Goal: Task Accomplishment & Management: Use online tool/utility

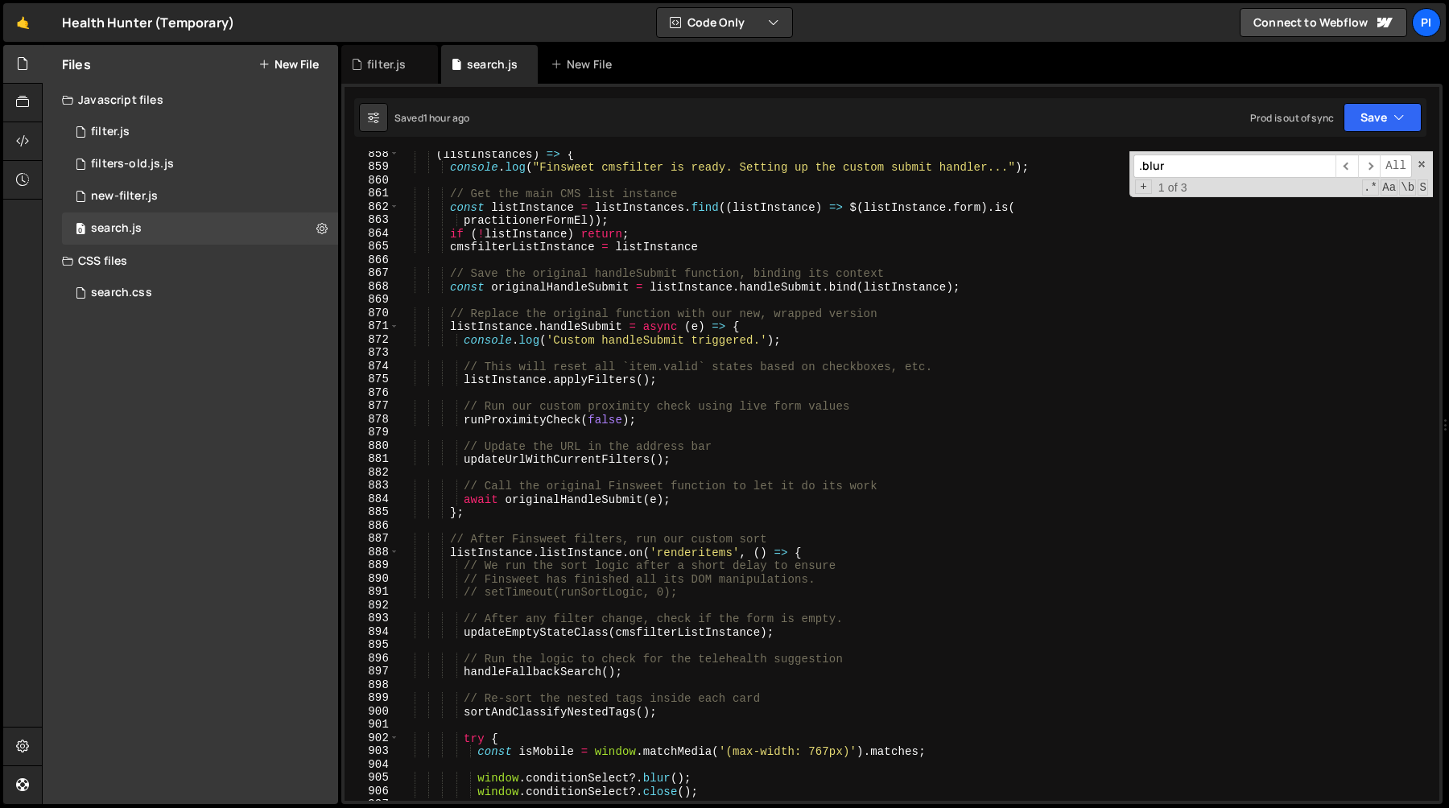
scroll to position [11375, 0]
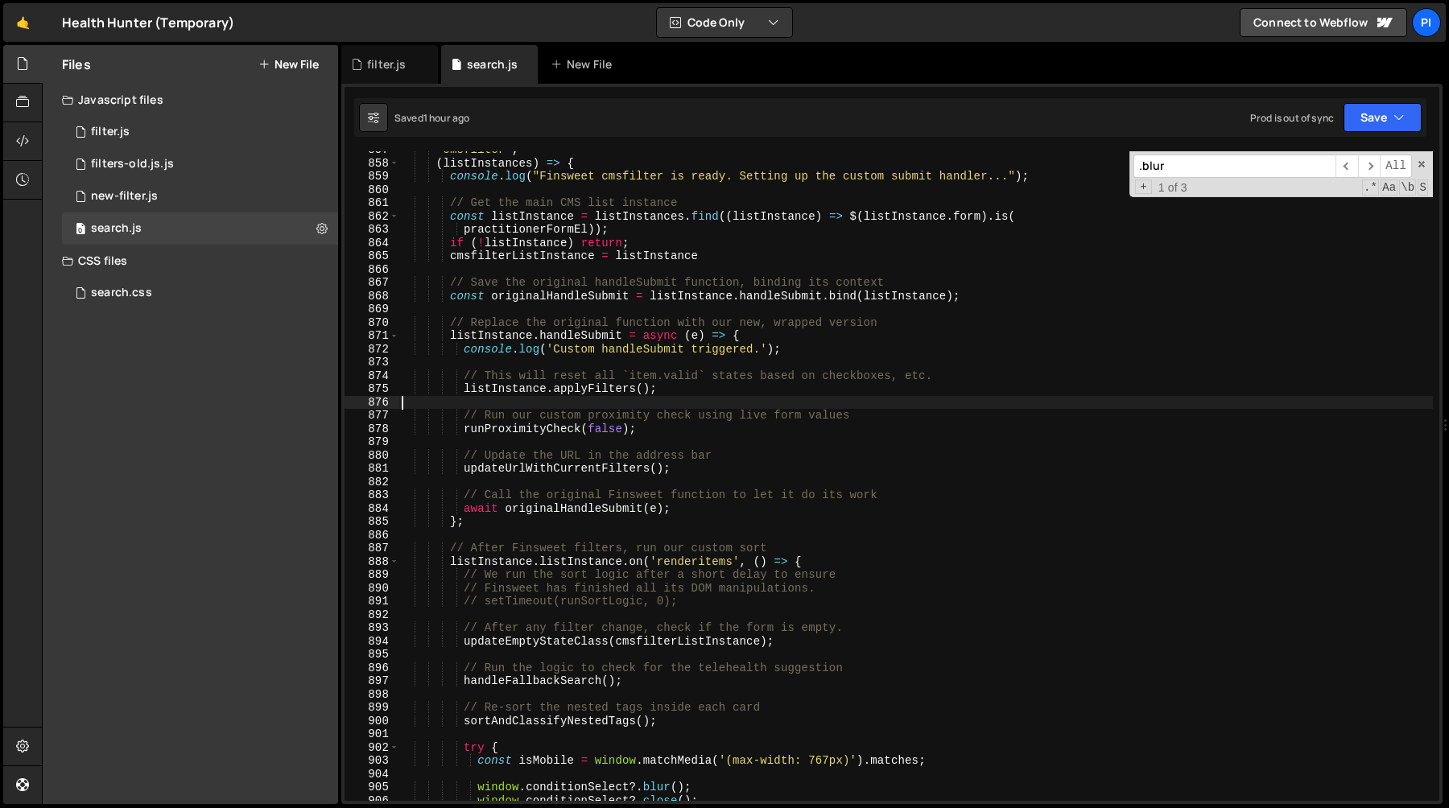
click at [542, 405] on div "'cmsfilter' , ( listInstances ) => { console . log ( "Finsweet cmsfilter is rea…" at bounding box center [915, 481] width 1034 height 676
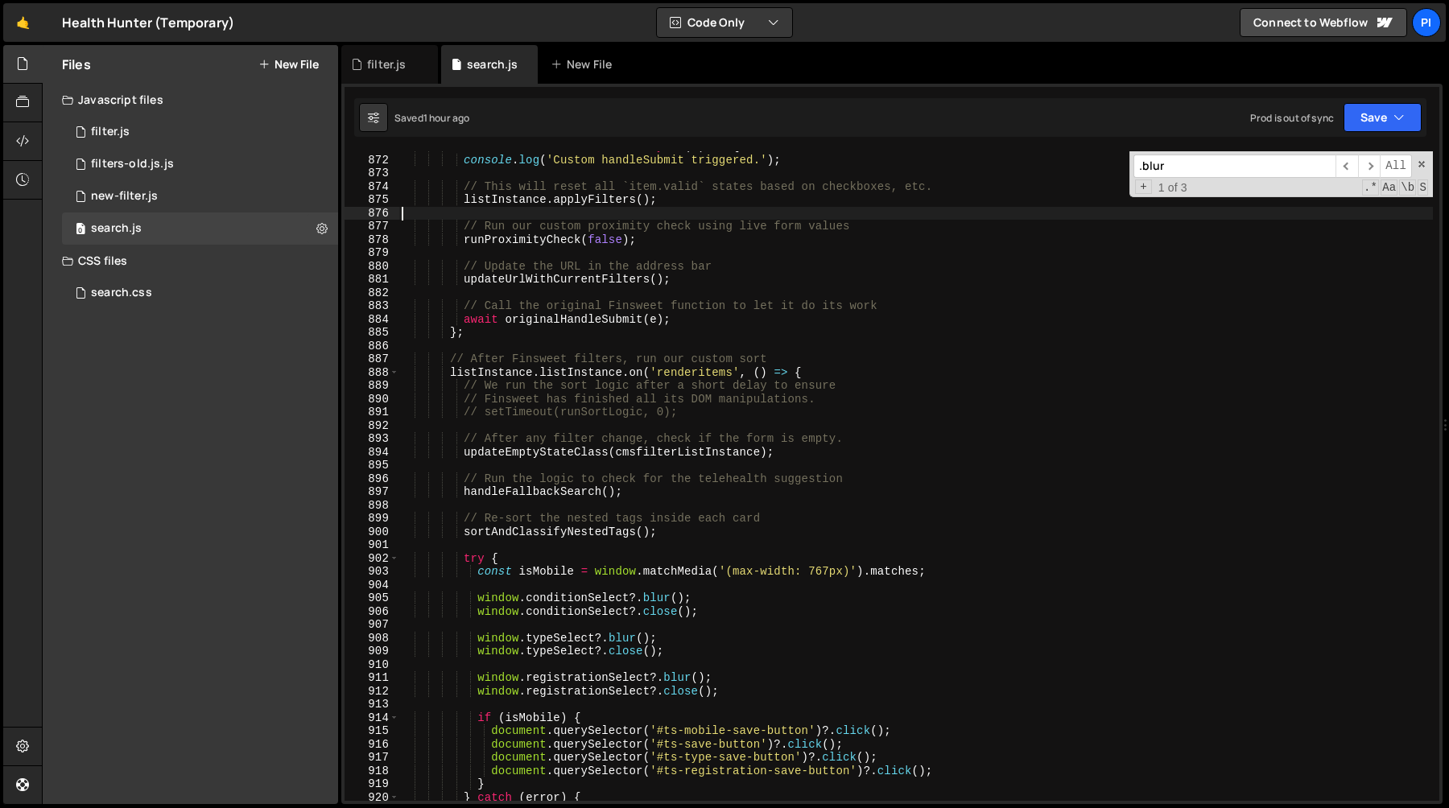
scroll to position [11567, 0]
click at [537, 488] on div "console . log ( 'Custom handleSubmit triggered.' ) ; // This will reset all `it…" at bounding box center [915, 488] width 1034 height 676
type textarea "handleFallbackSearch();"
click at [537, 488] on div "console . log ( 'Custom handleSubmit triggered.' ) ; // This will reset all `it…" at bounding box center [915, 488] width 1034 height 676
type input "handleFallbackSearch"
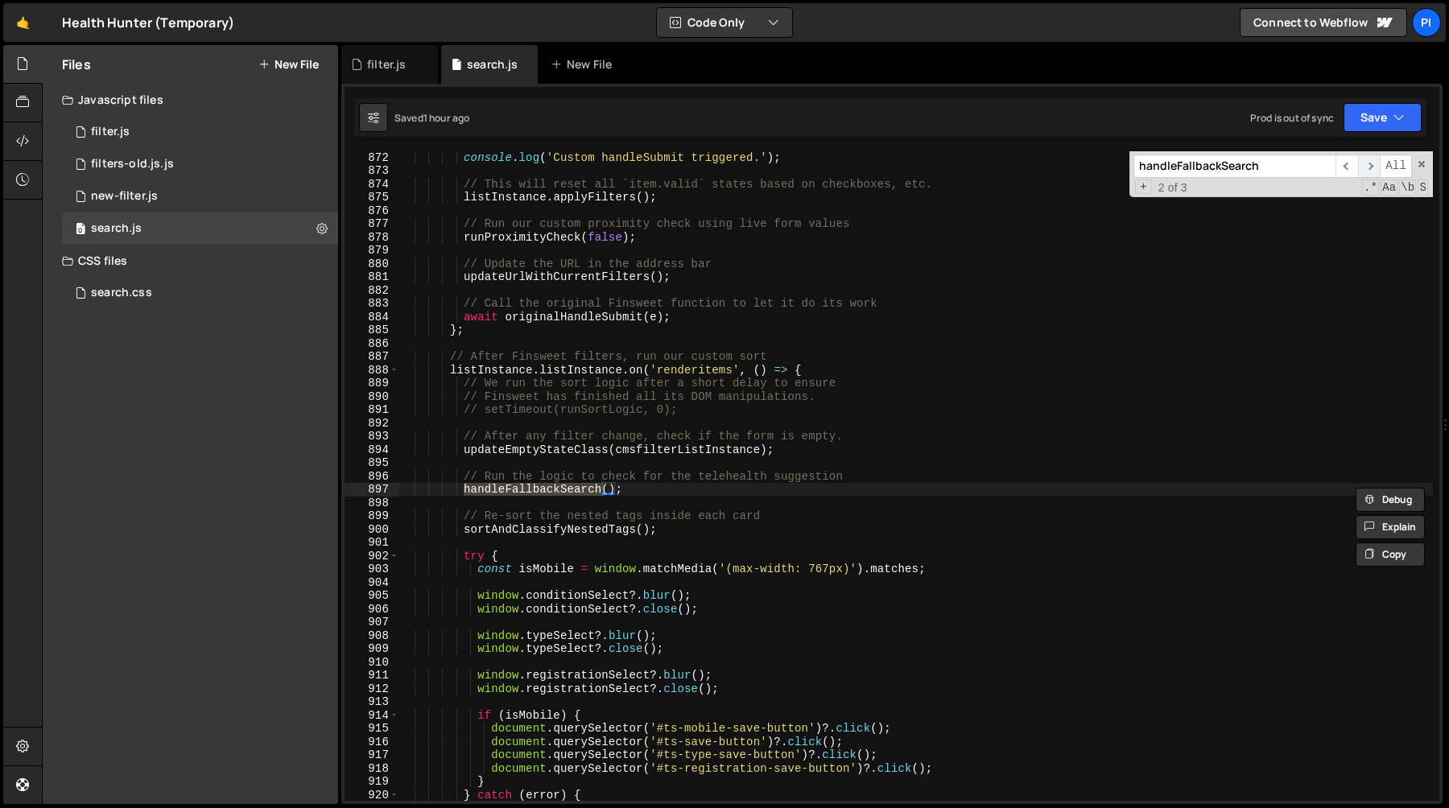
click at [1365, 171] on span "​" at bounding box center [1369, 166] width 23 height 23
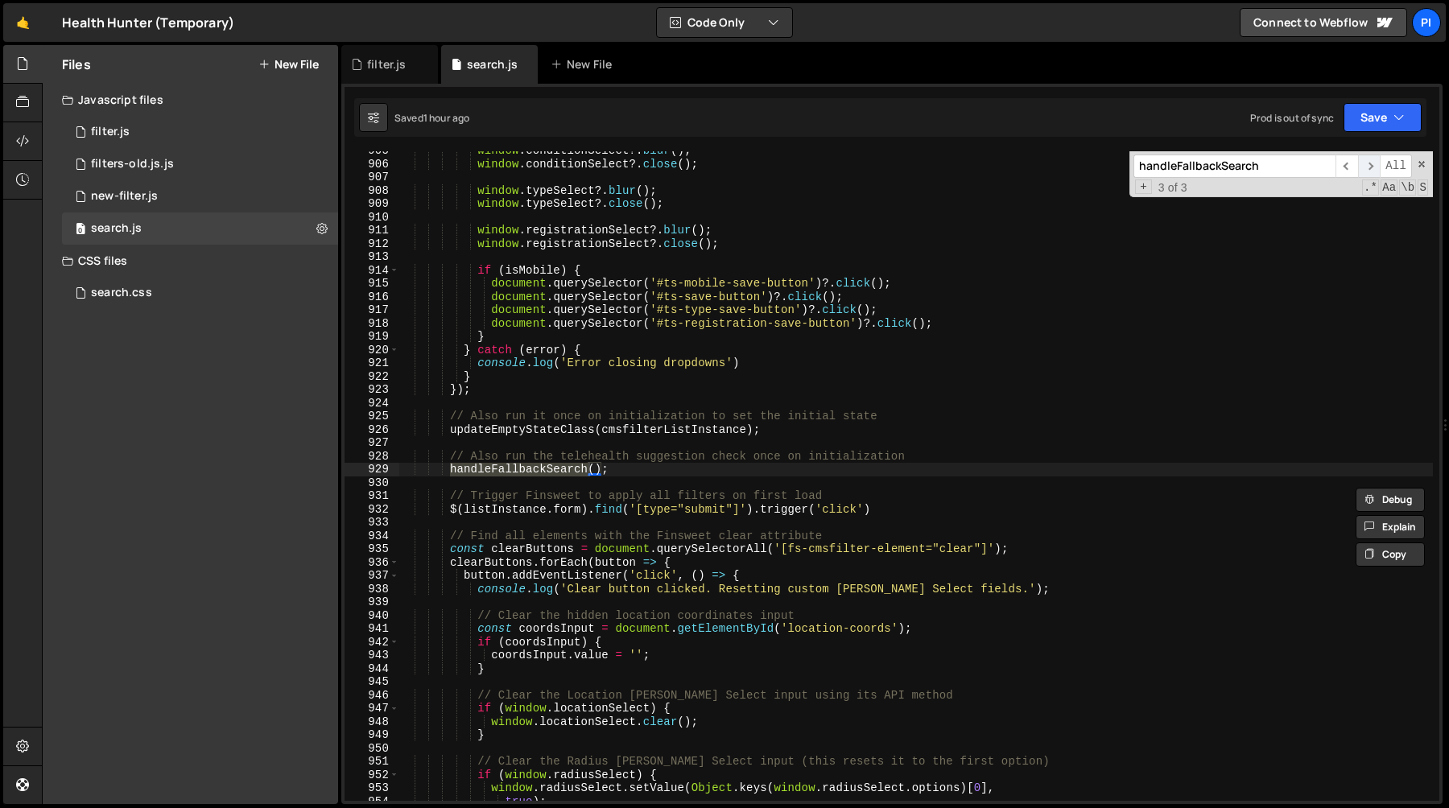
click at [1365, 171] on span "​" at bounding box center [1369, 166] width 23 height 23
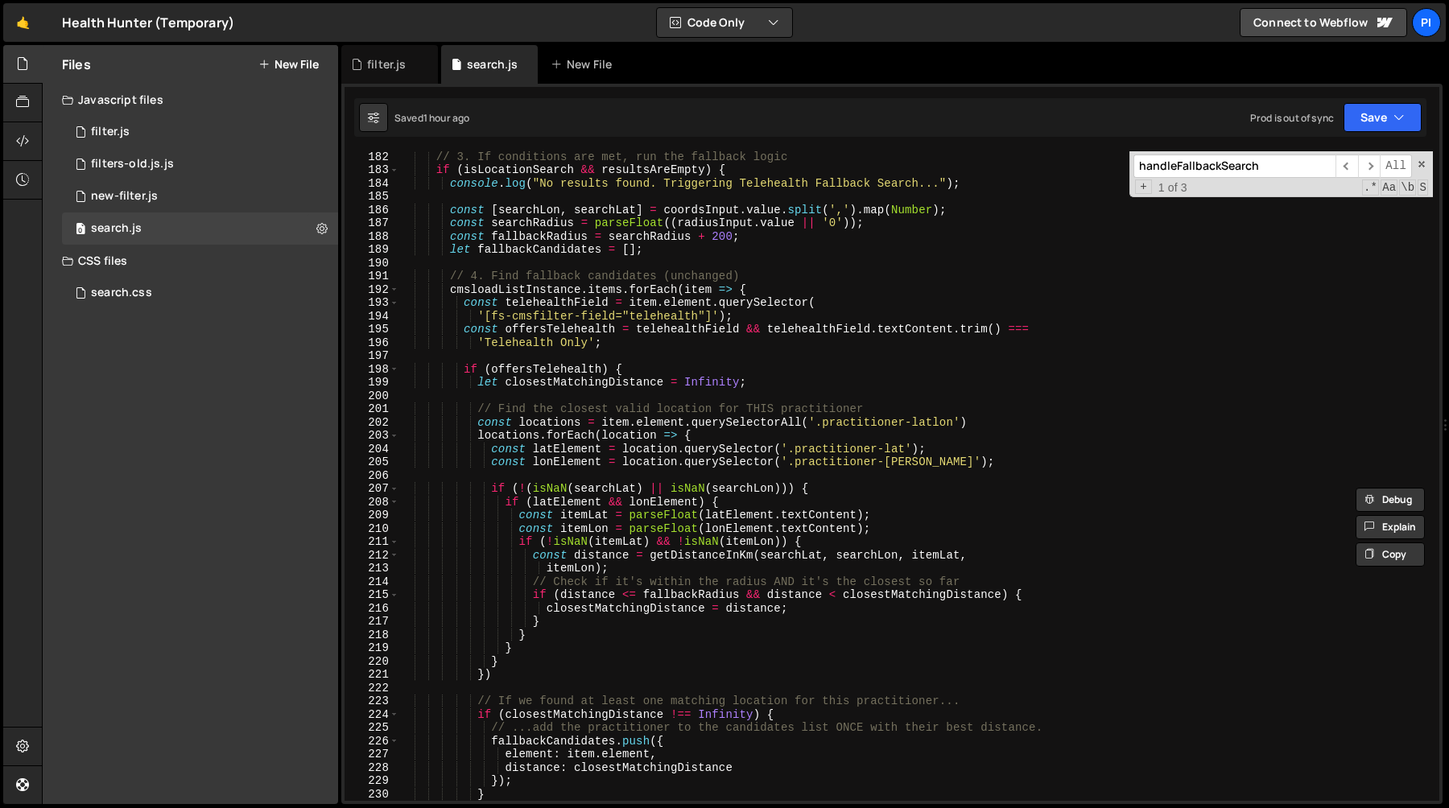
scroll to position [2405, 0]
click at [539, 368] on div "// 3. If conditions are met, run the fallback logic if ( isLocationSearch && re…" at bounding box center [915, 488] width 1034 height 676
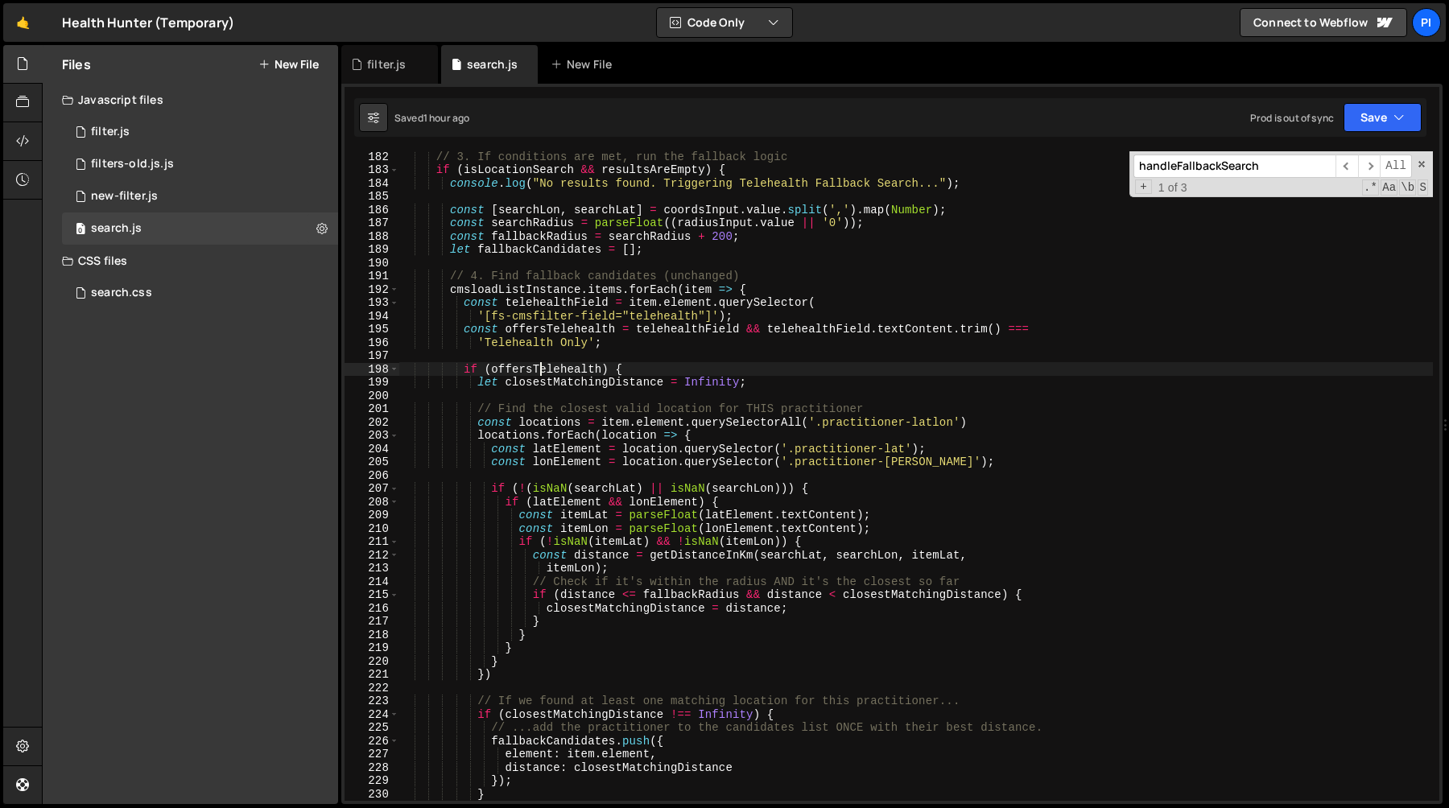
click at [539, 368] on div "// 3. If conditions are met, run the fallback logic if ( isLocationSearch && re…" at bounding box center [915, 488] width 1034 height 676
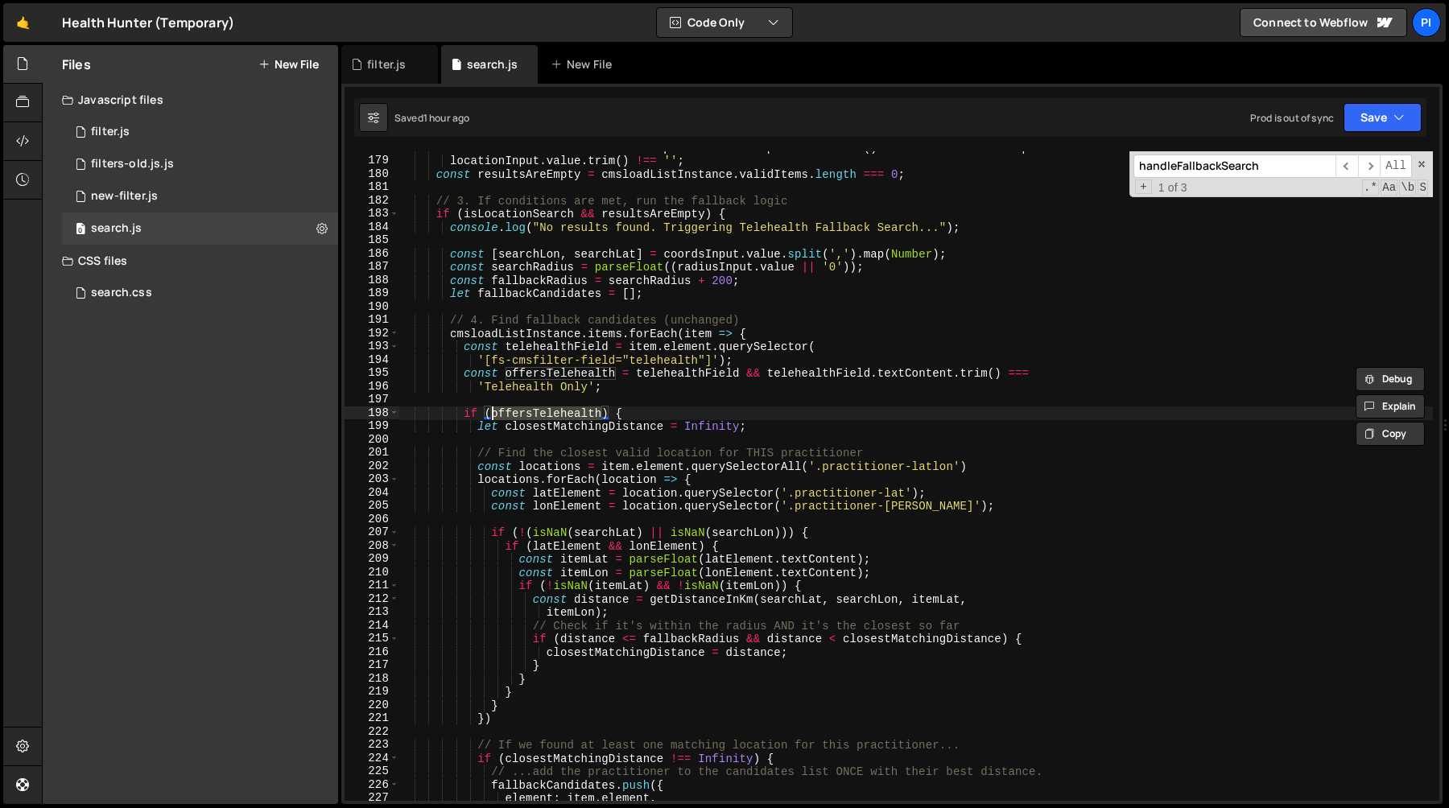
scroll to position [2319, 0]
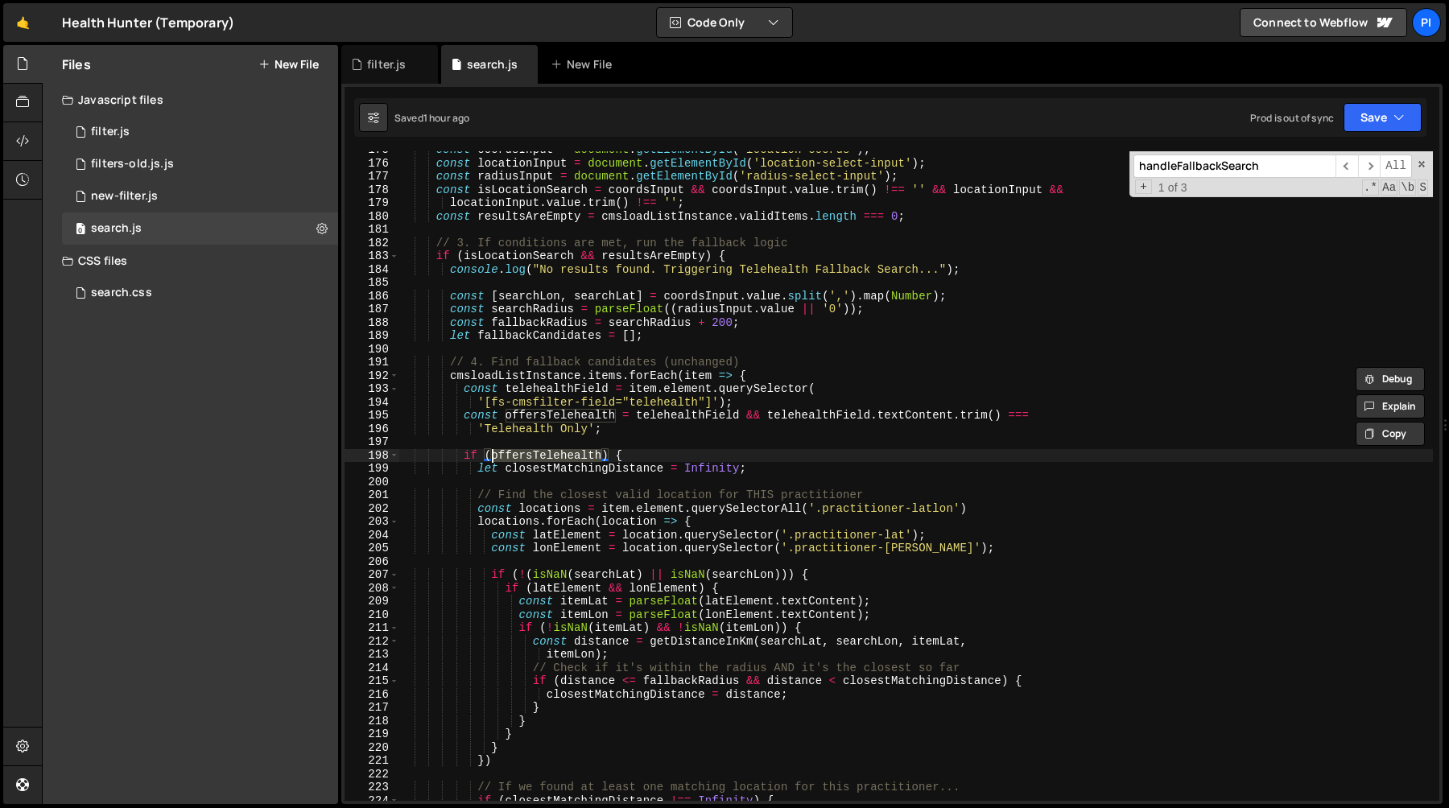
click at [582, 472] on div "const coordsInput = document . getElementById ( 'location-coords' ) ; const loc…" at bounding box center [915, 481] width 1034 height 676
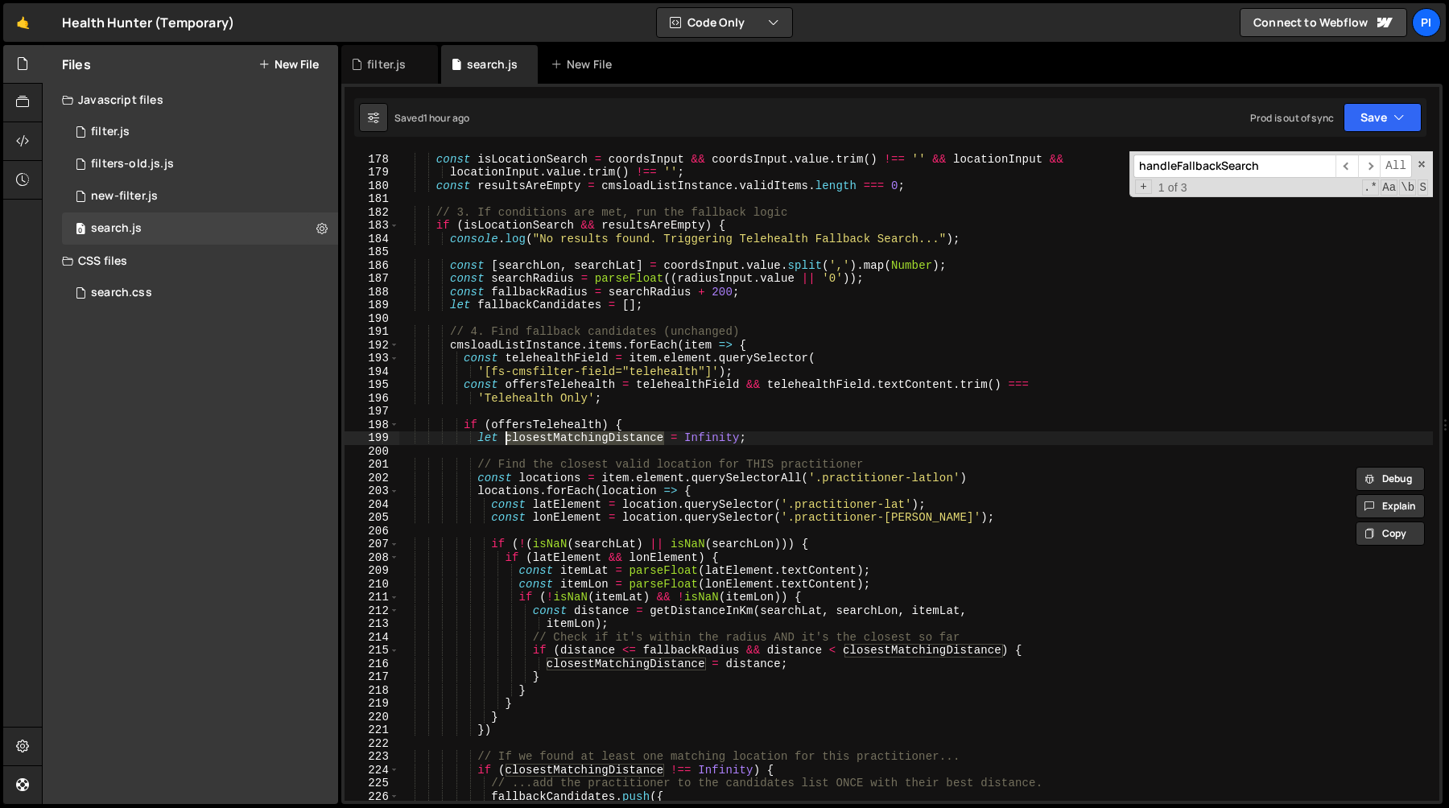
scroll to position [2344, 0]
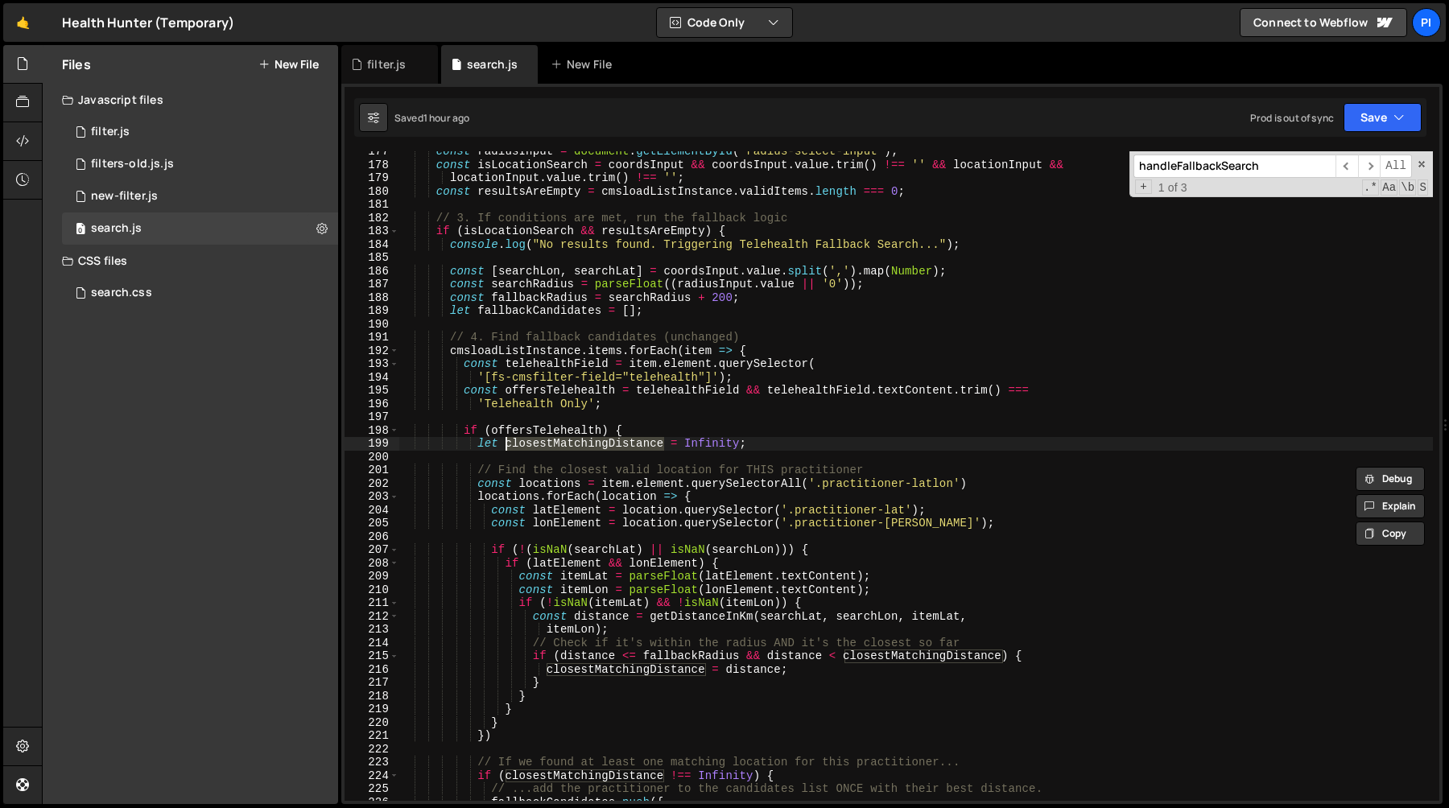
click at [524, 348] on div "const radiusInput = document . getElementById ( 'radius-select-input' ) ; const…" at bounding box center [915, 483] width 1034 height 676
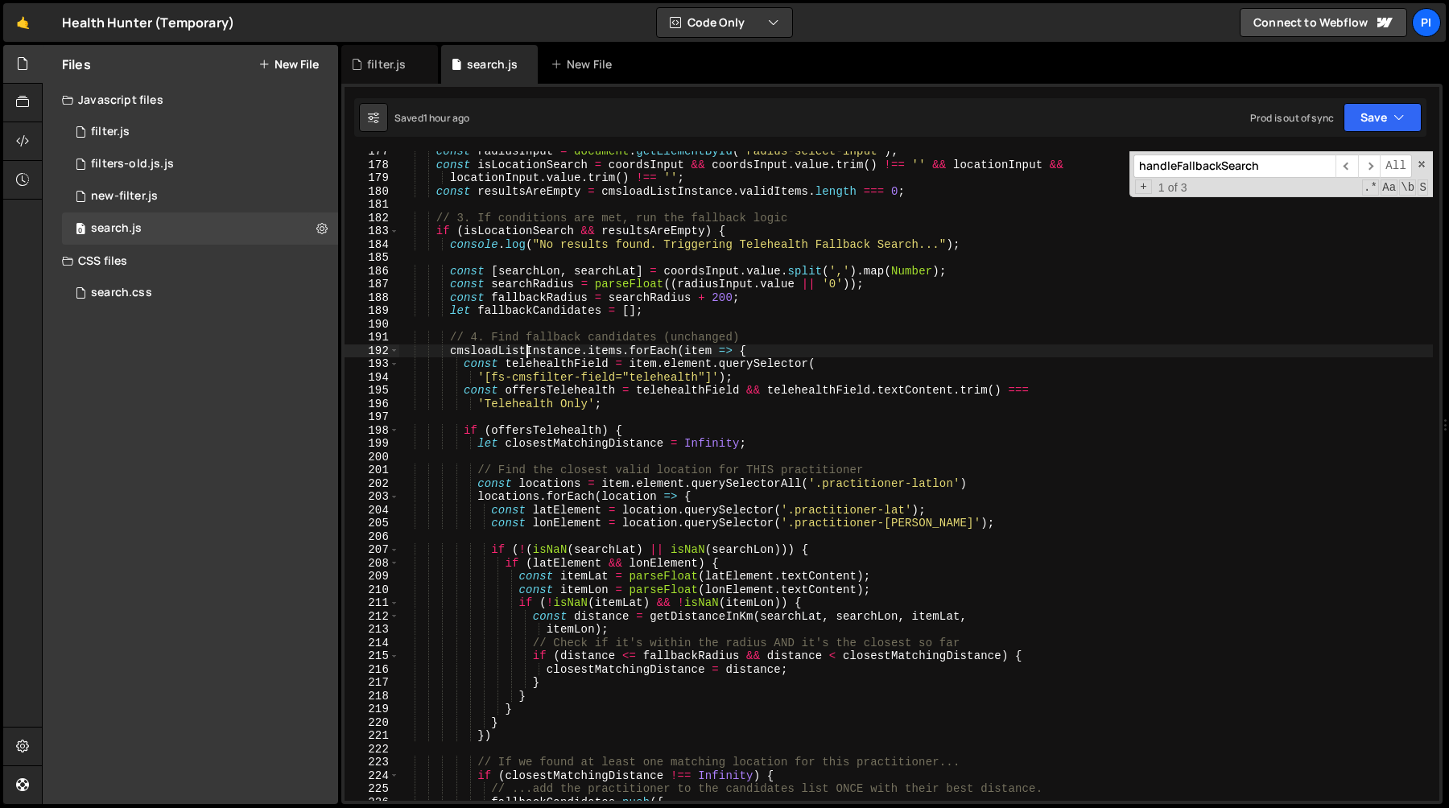
click at [524, 348] on div "const radiusInput = document . getElementById ( 'radius-select-input' ) ; const…" at bounding box center [915, 483] width 1034 height 676
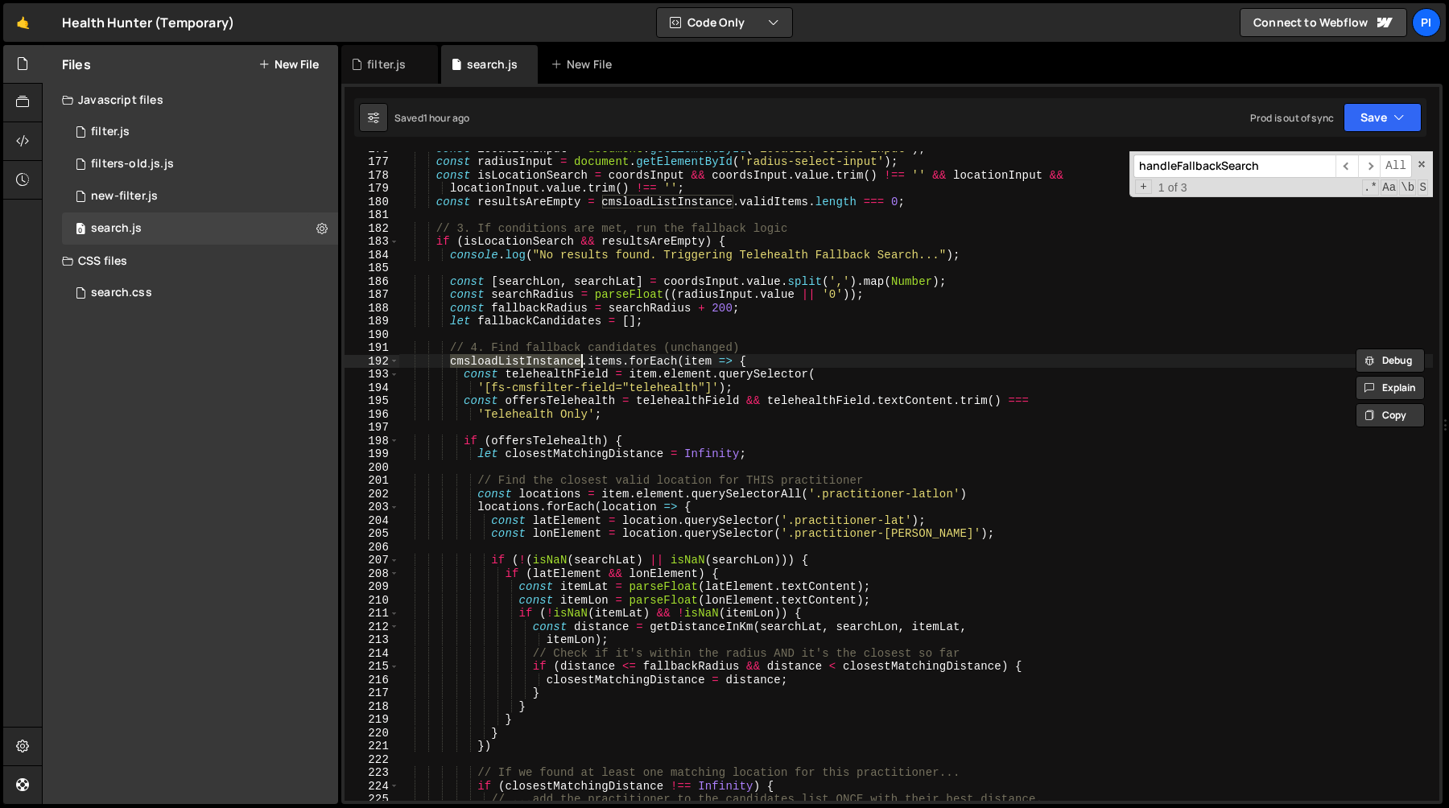
scroll to position [2324, 0]
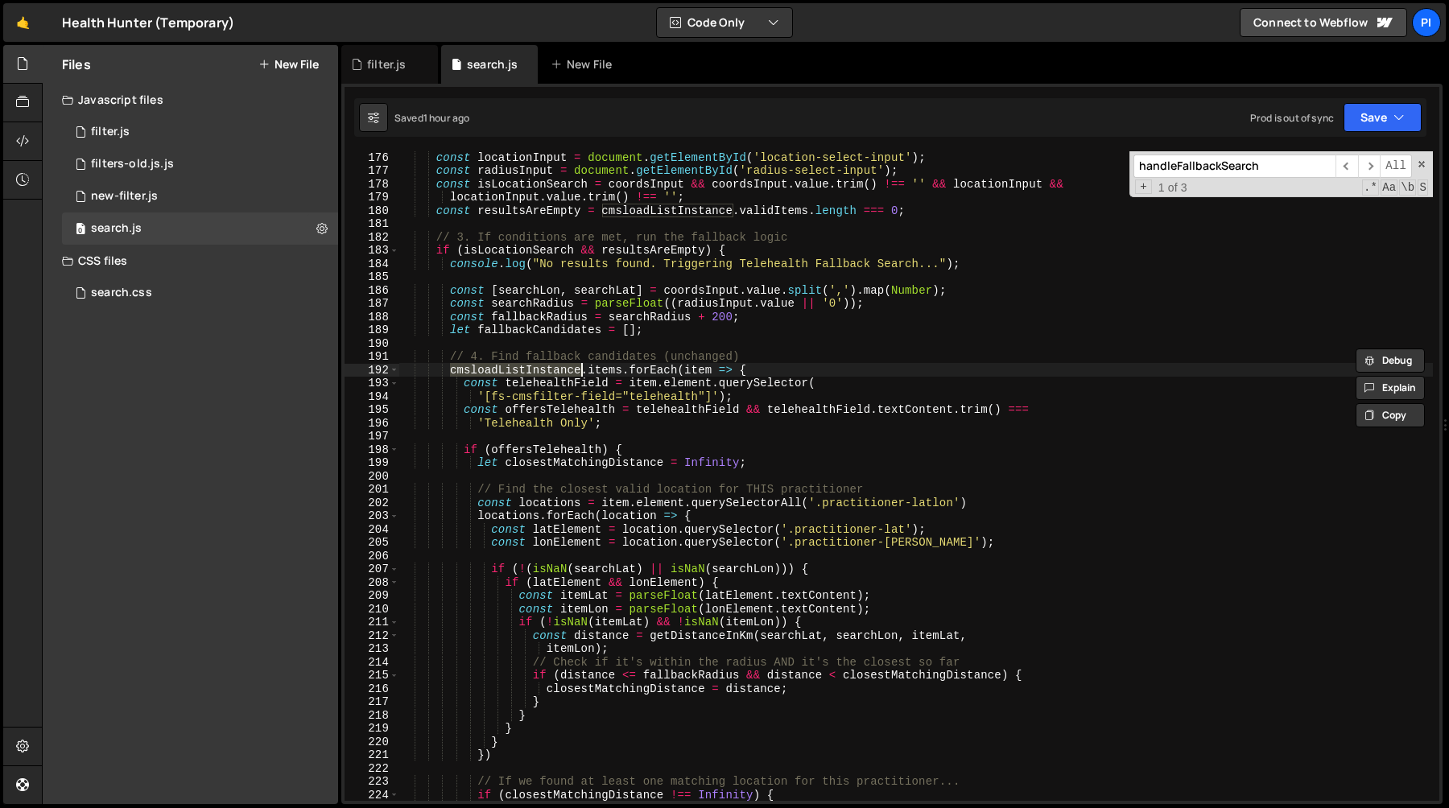
click at [678, 363] on div "const locationInput = document . getElementById ( 'location-select-input' ) ; c…" at bounding box center [915, 488] width 1034 height 676
click at [664, 361] on div "const locationInput = document . getElementById ( 'location-select-input' ) ; c…" at bounding box center [915, 488] width 1034 height 676
click at [786, 357] on div "const locationInput = document . getElementById ( 'location-select-input' ) ; c…" at bounding box center [915, 488] width 1034 height 676
click at [522, 373] on div "const locationInput = document . getElementById ( 'location-select-input' ) ; c…" at bounding box center [915, 488] width 1034 height 676
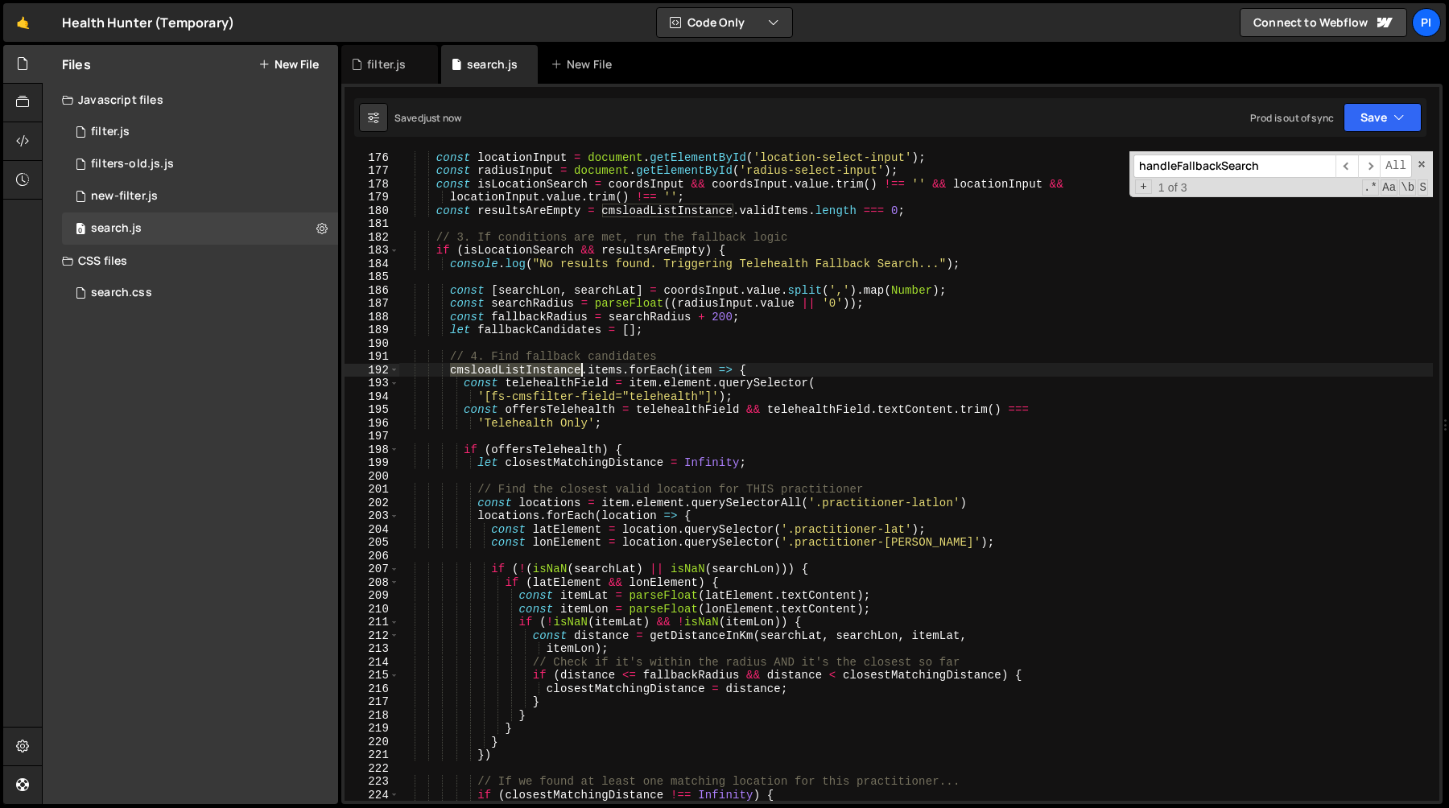
click at [522, 373] on div "const locationInput = document . getElementById ( 'location-select-input' ) ; c…" at bounding box center [915, 488] width 1034 height 676
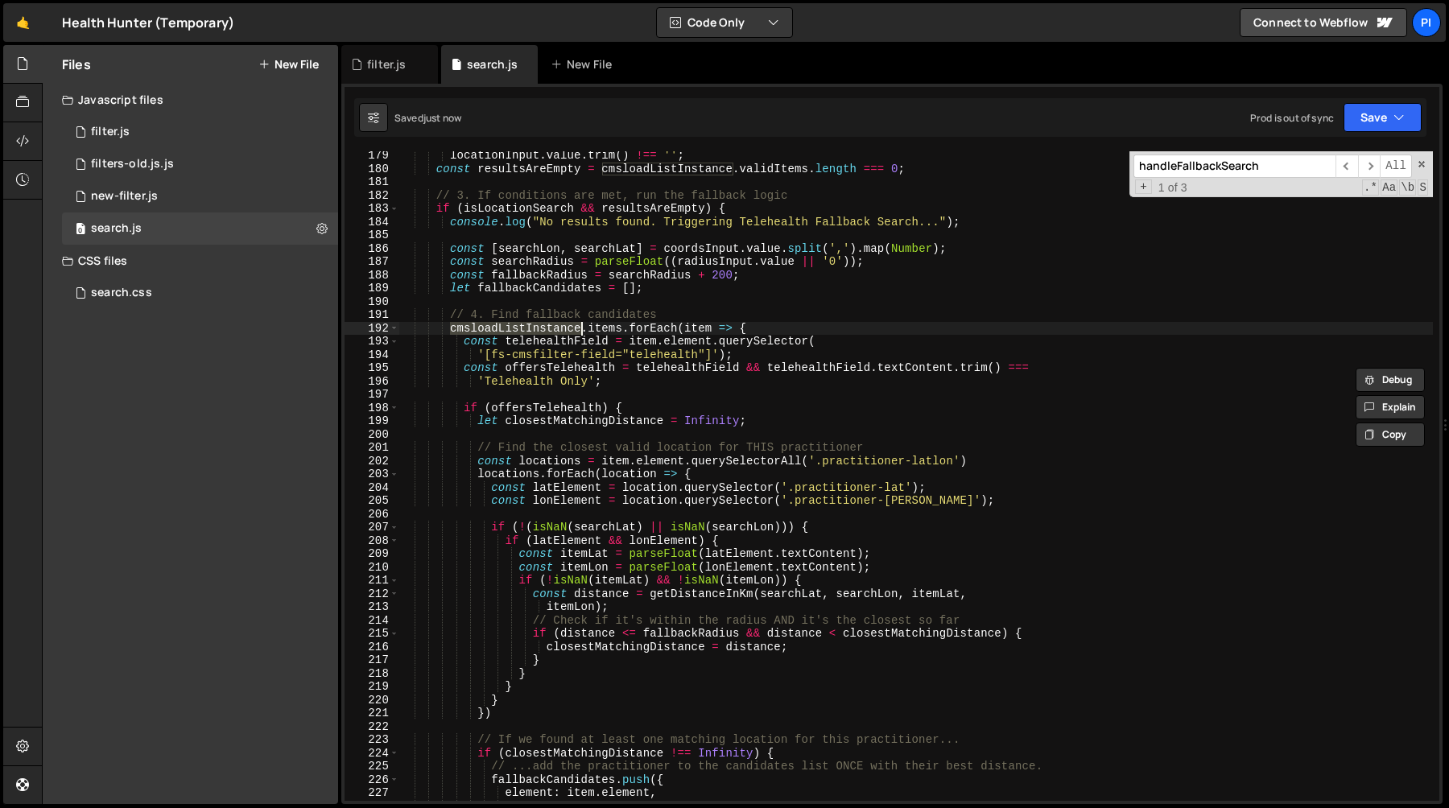
scroll to position [2467, 0]
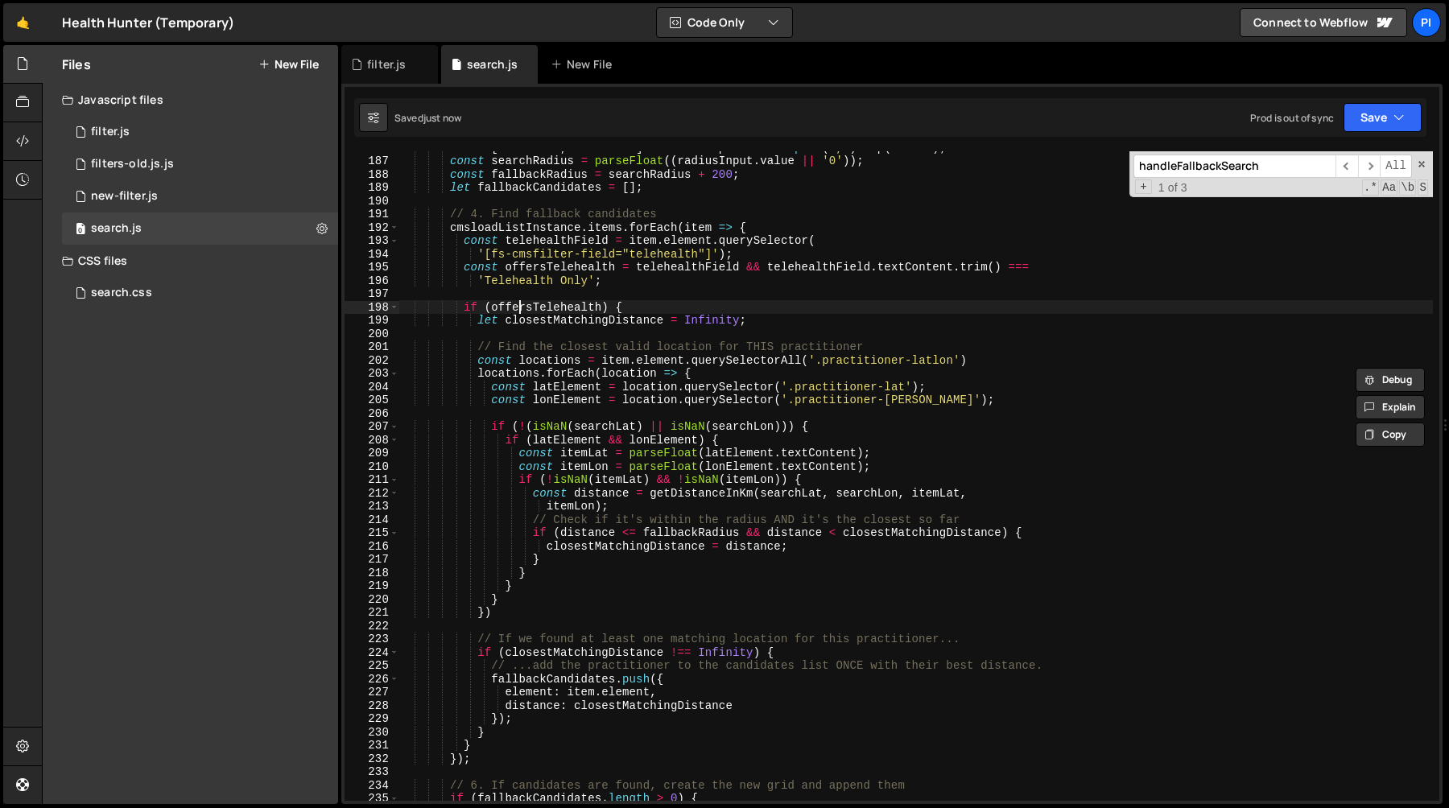
click at [520, 303] on div "const [ searchLon , searchLat ] = coordsInput . value . split ( ',' ) . map ( N…" at bounding box center [915, 479] width 1034 height 676
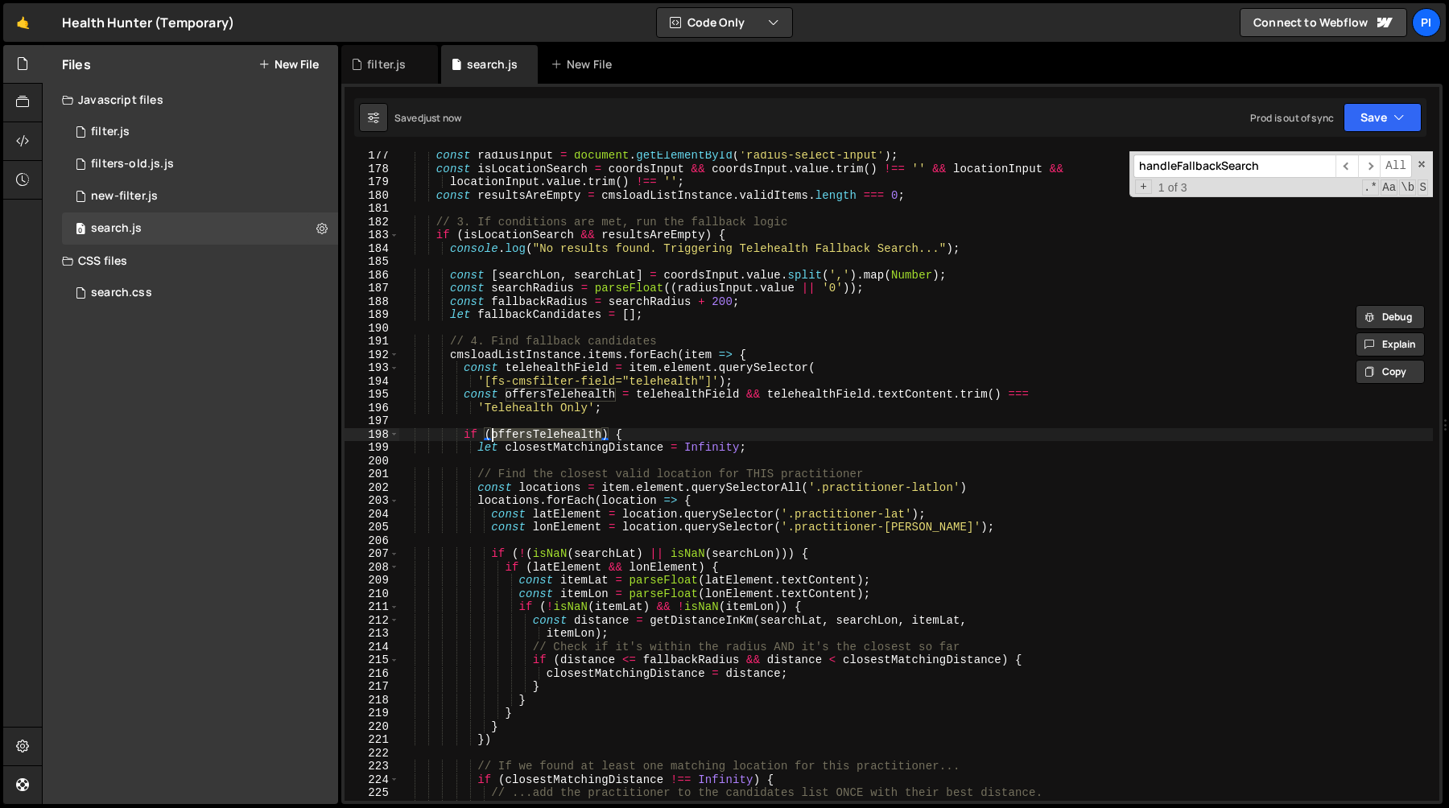
scroll to position [2290, 0]
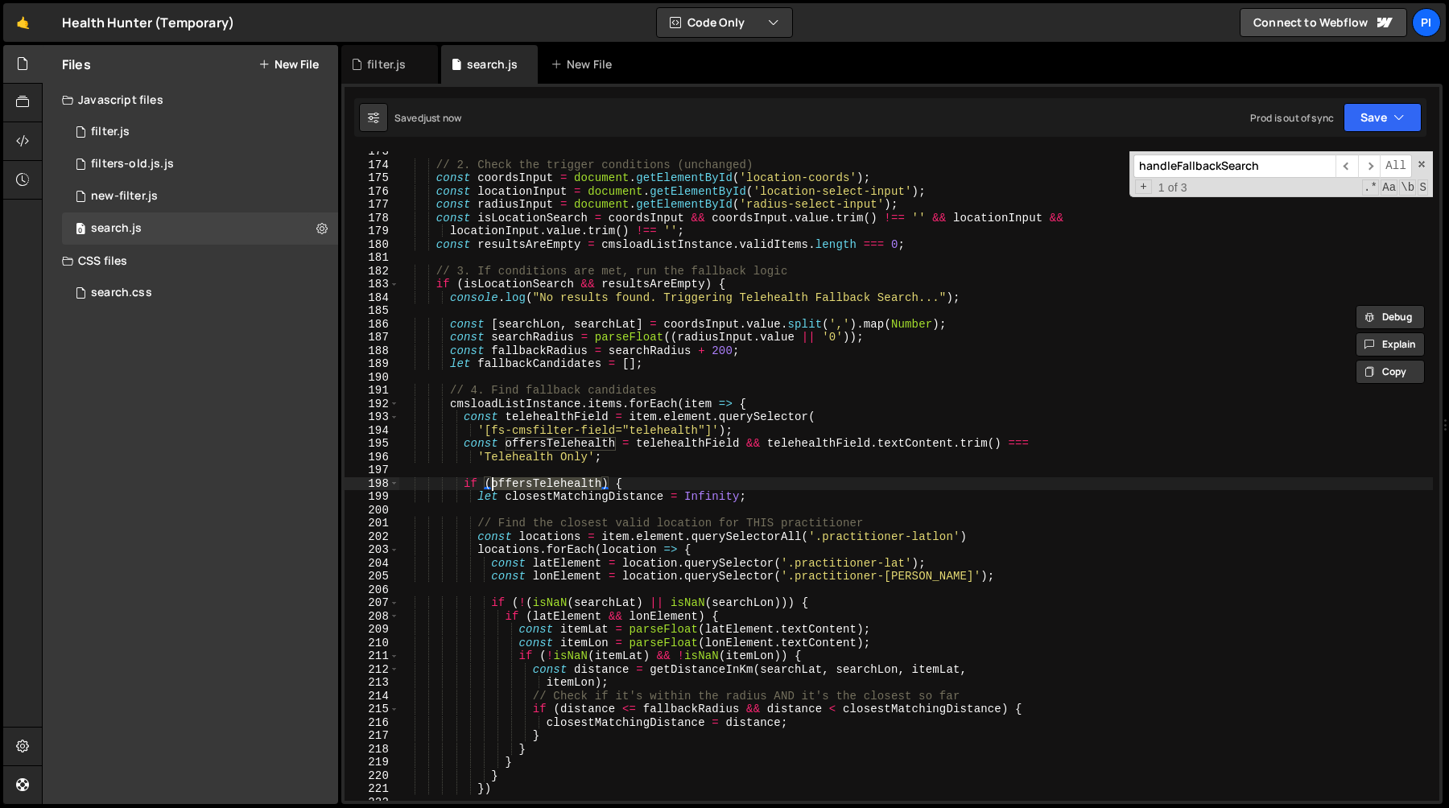
click at [671, 450] on div "// 2. Check the trigger conditions (unchanged) const coordsInput = document . g…" at bounding box center [915, 483] width 1034 height 676
click at [660, 477] on div "// 2. Check the trigger conditions (unchanged) const coordsInput = document . g…" at bounding box center [915, 483] width 1034 height 676
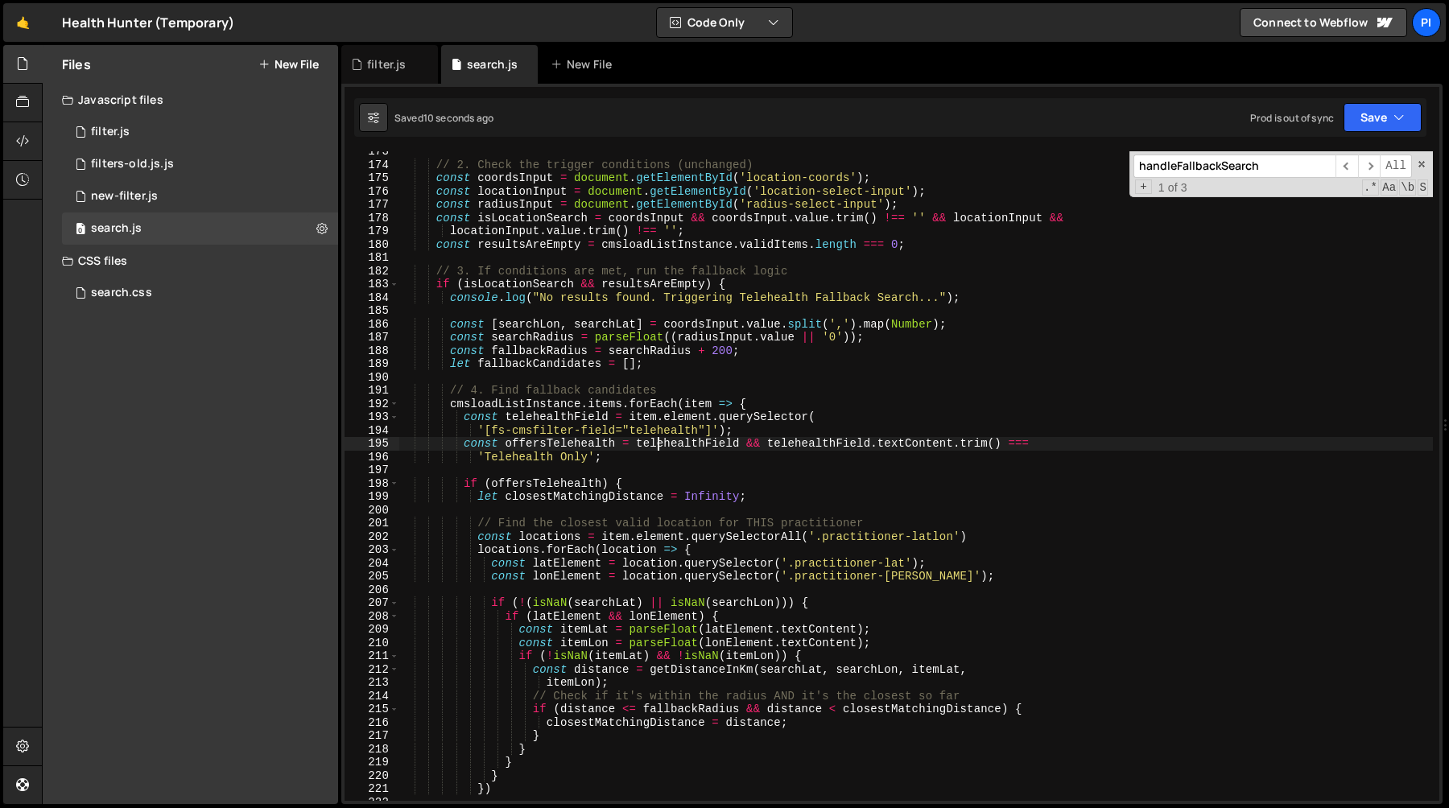
click at [660, 448] on div "// 2. Check the trigger conditions (unchanged) const coordsInput = document . g…" at bounding box center [915, 483] width 1034 height 676
click at [654, 457] on div "// 2. Check the trigger conditions (unchanged) const coordsInput = document . g…" at bounding box center [915, 483] width 1034 height 676
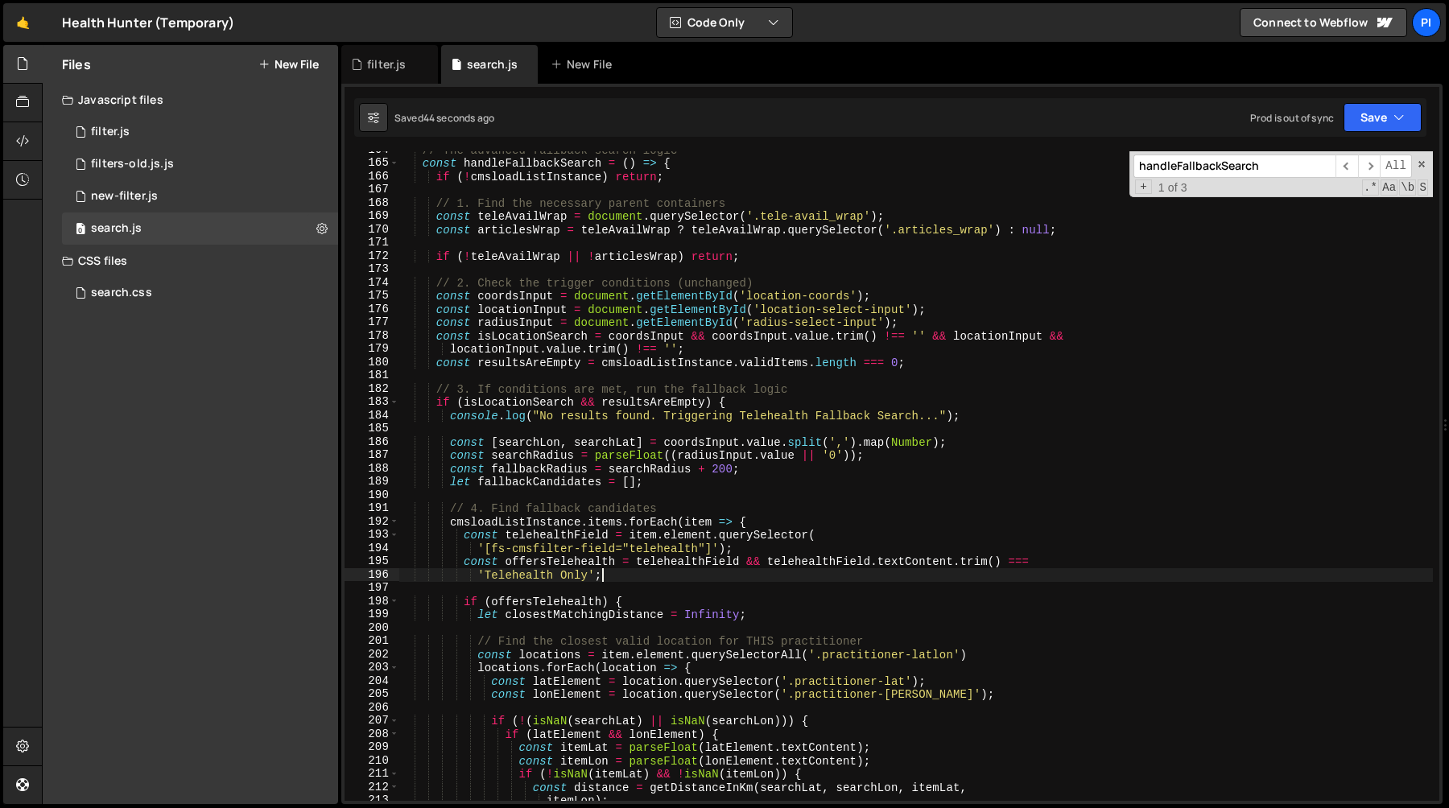
scroll to position [2143, 0]
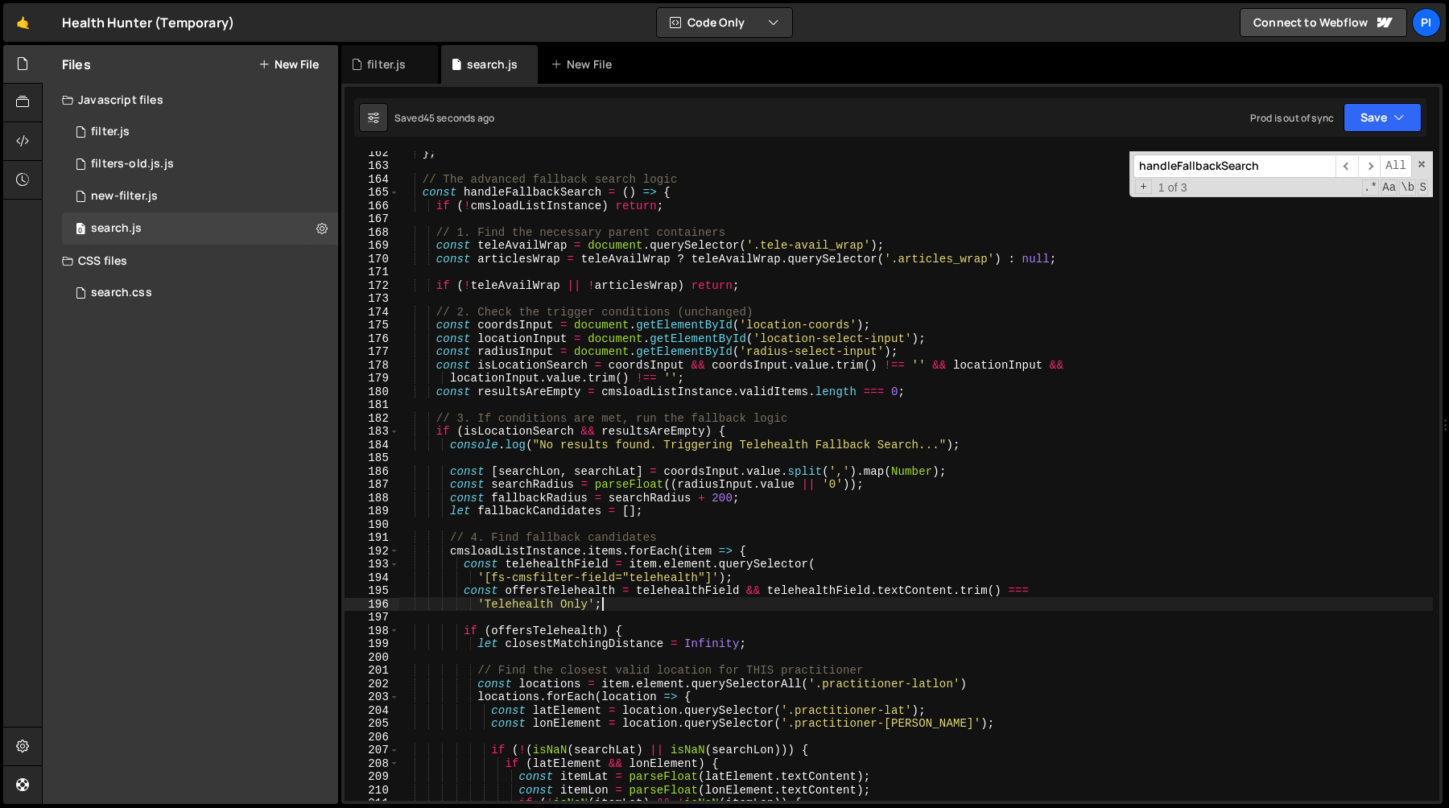
click at [767, 315] on div "} ; // The advanced fallback search logic const handleFallbackSearch = ( ) => {…" at bounding box center [915, 484] width 1034 height 676
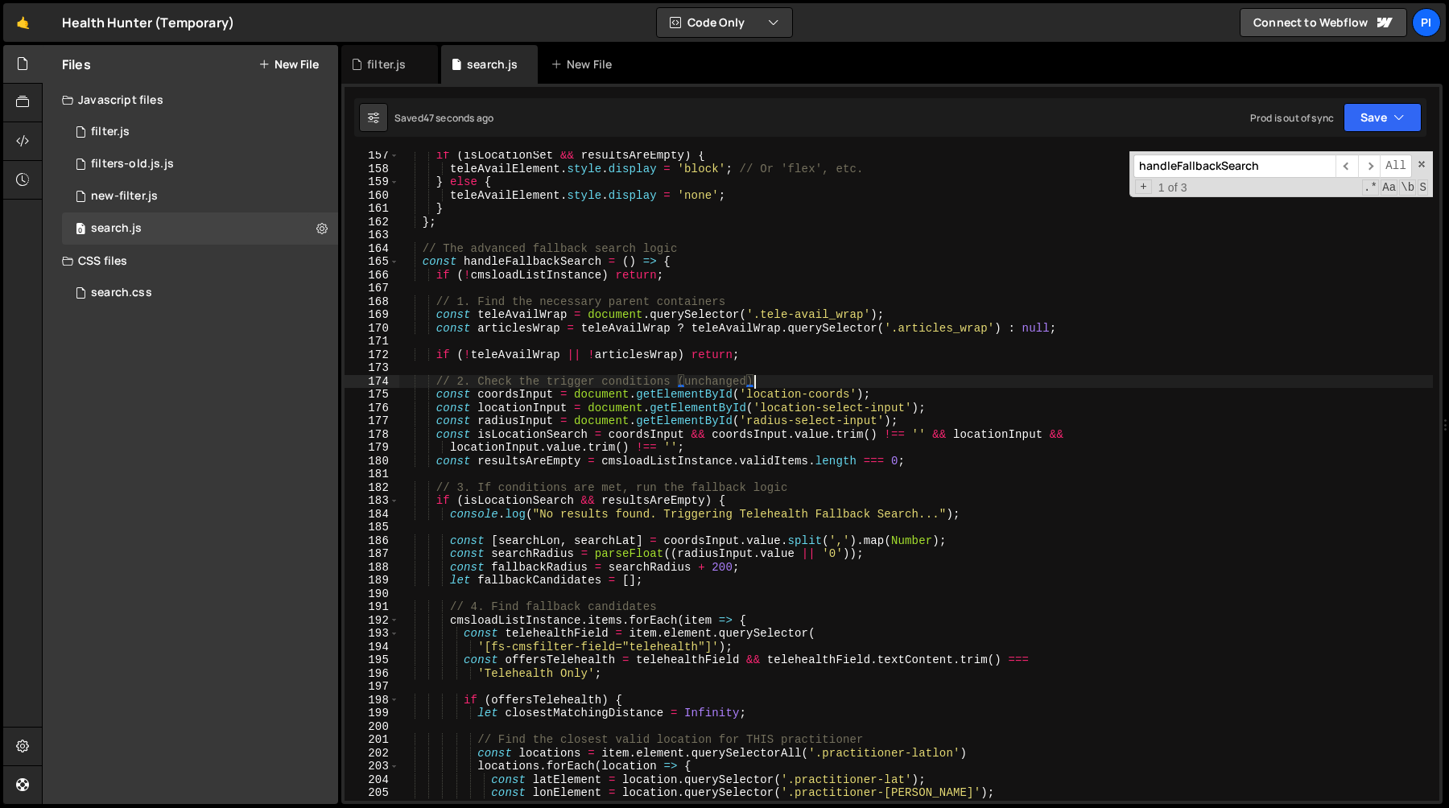
scroll to position [2059, 0]
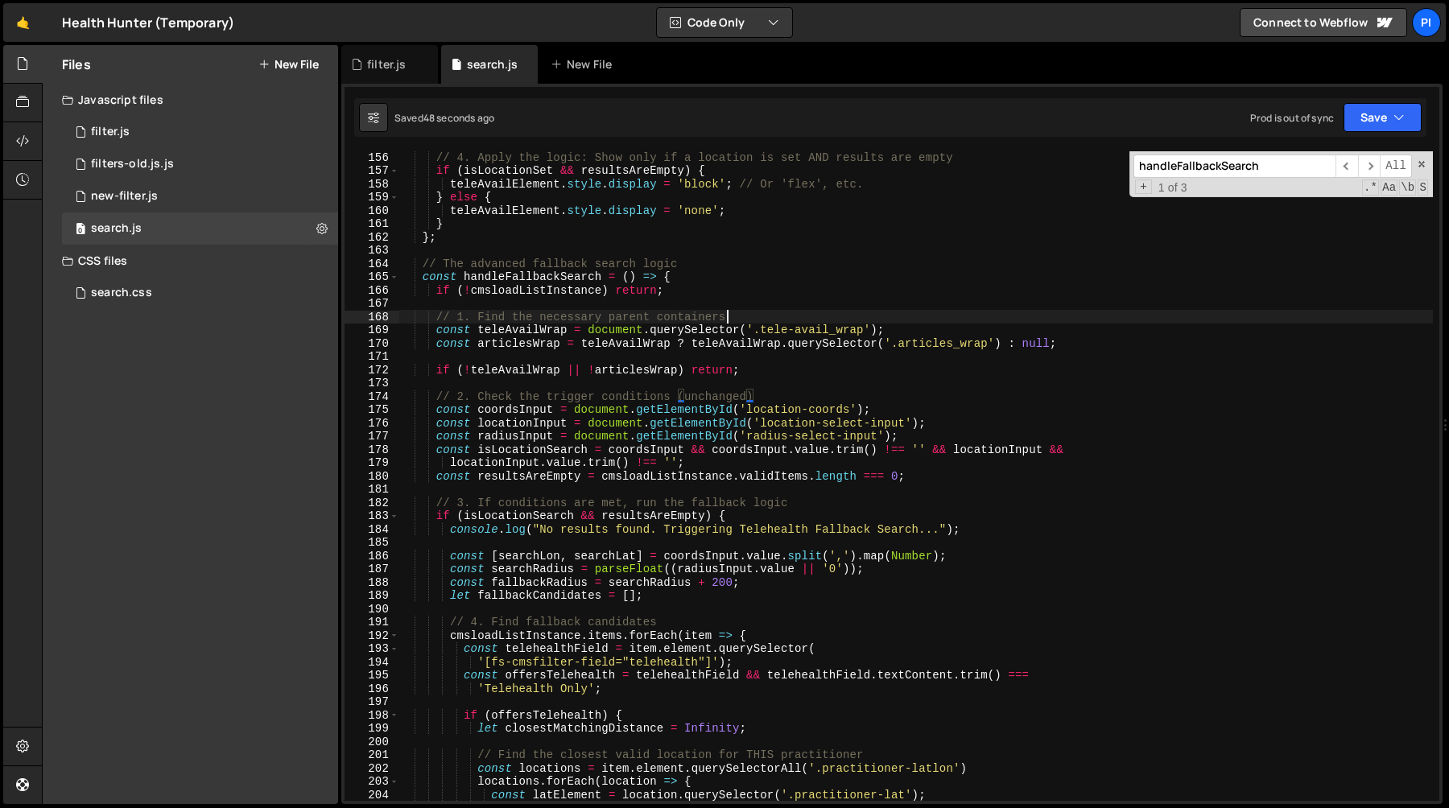
click at [759, 320] on div "// 4. Apply the logic: Show only if a location is set AND results are empty if …" at bounding box center [915, 488] width 1034 height 676
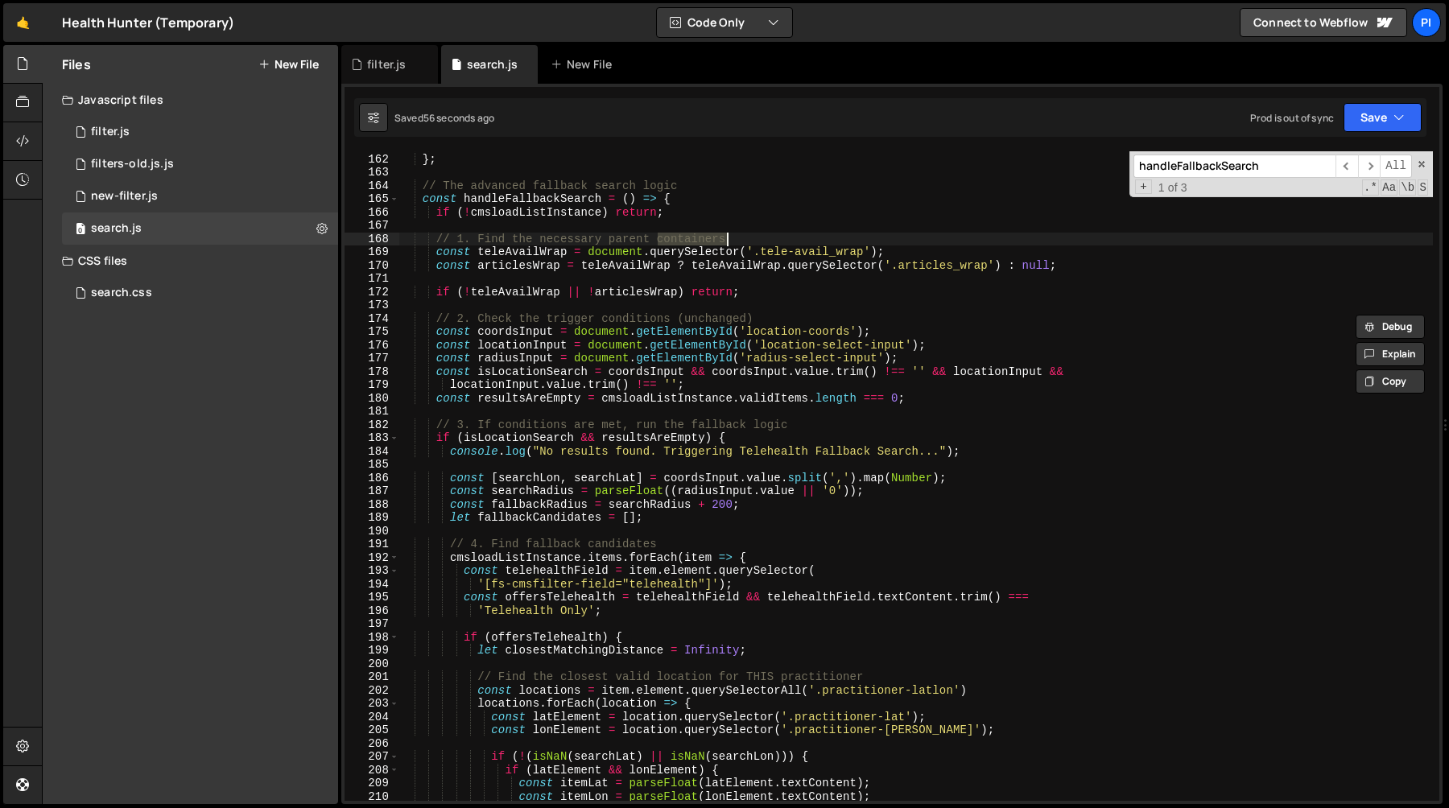
scroll to position [2150, 0]
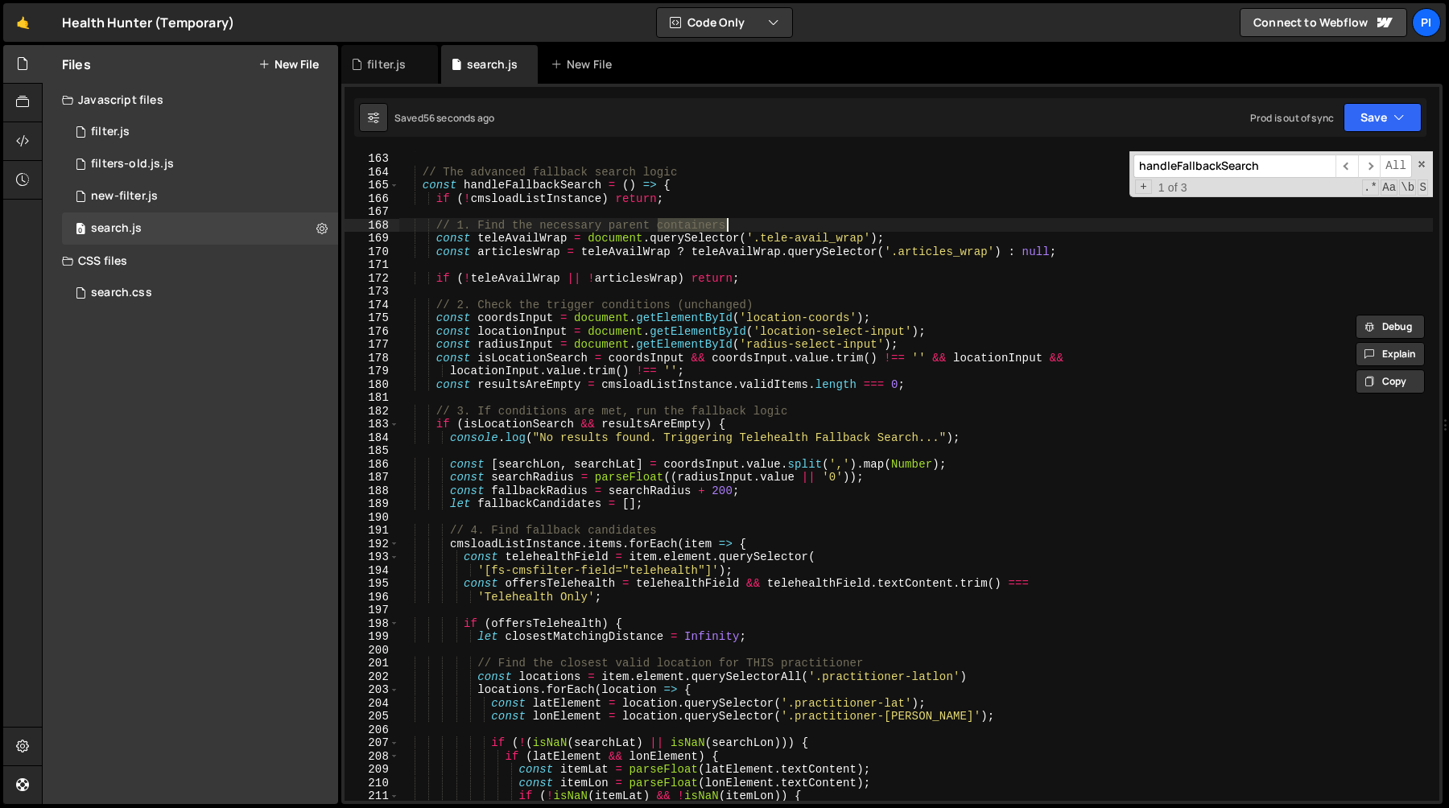
click at [529, 423] on div "} ; // The advanced fallback search logic const handleFallbackSearch = ( ) => {…" at bounding box center [915, 476] width 1034 height 676
type textarea "if (isLocationSearch && resultsAreEmpty) {"
click at [529, 423] on div "} ; // The advanced fallback search logic const handleFallbackSearch = ( ) => {…" at bounding box center [915, 476] width 1034 height 676
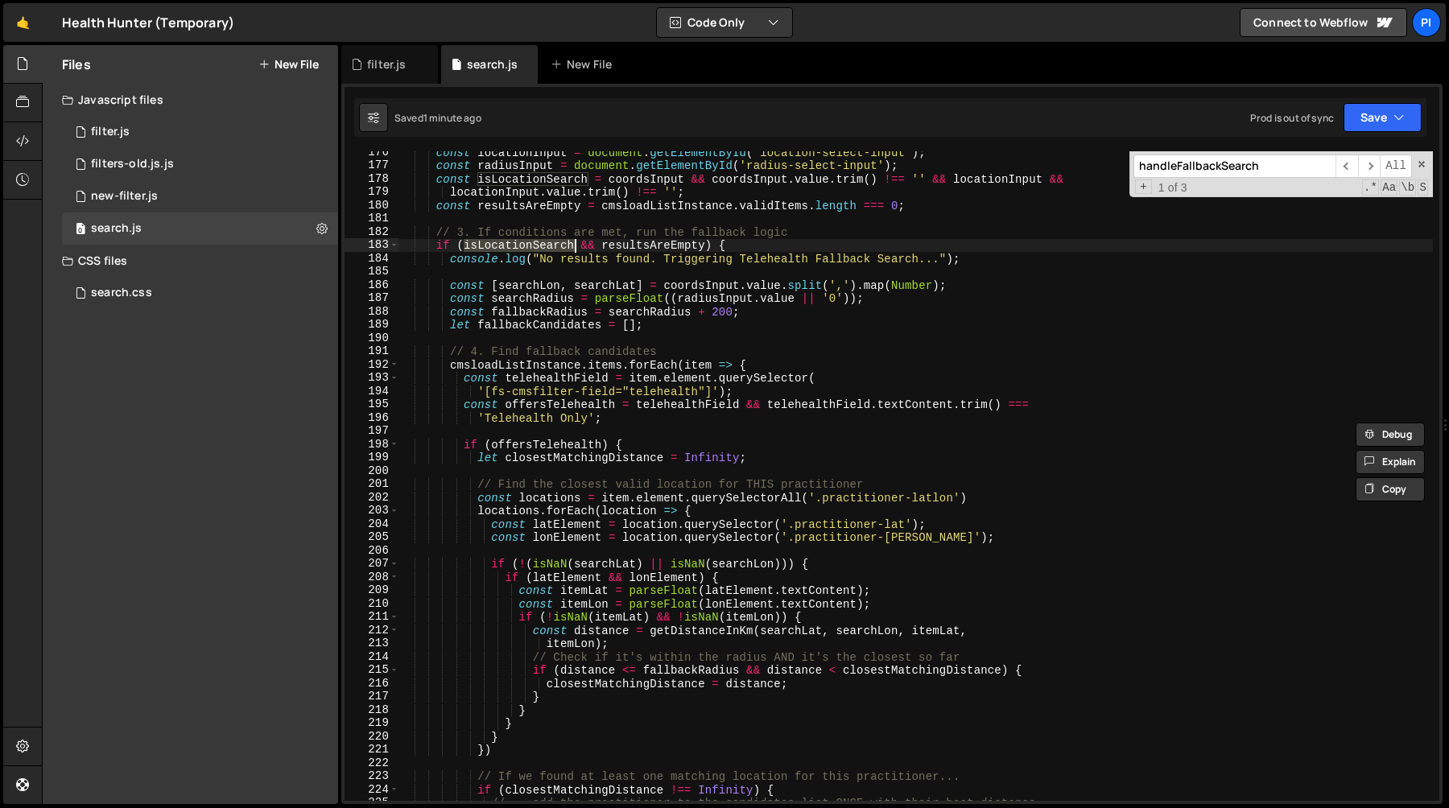
scroll to position [2321, 0]
